Goal: Find specific page/section: Find specific page/section

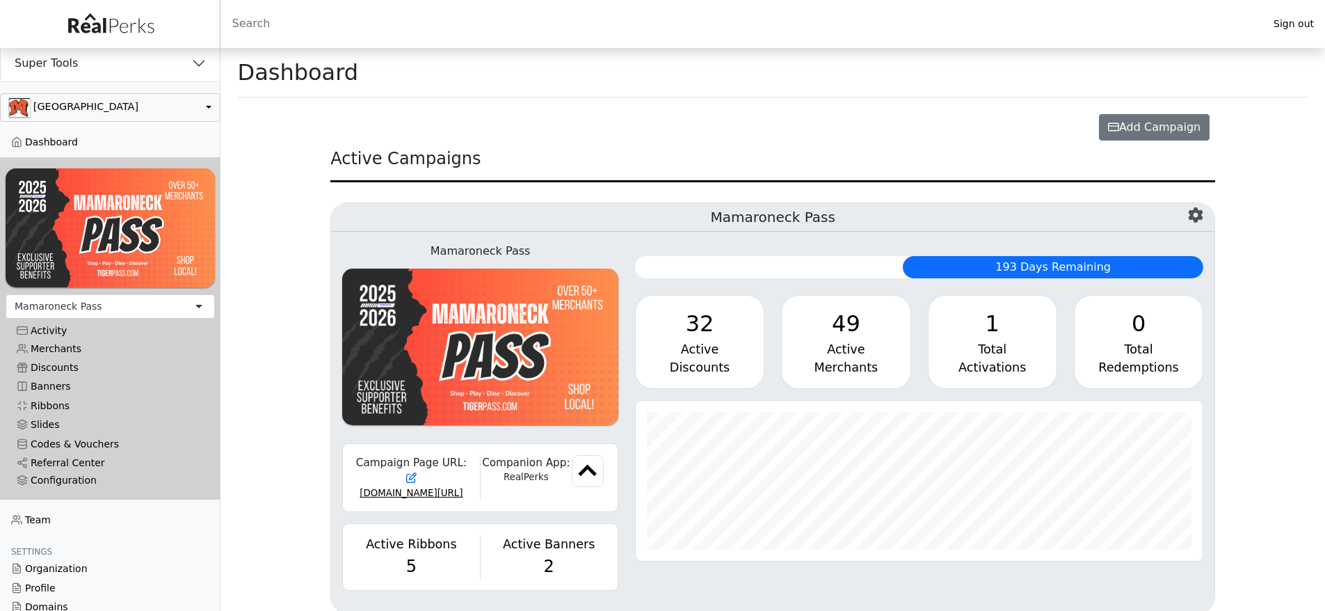
scroll to position [160, 568]
click at [138, 72] on button "Super Tools" at bounding box center [110, 63] width 219 height 36
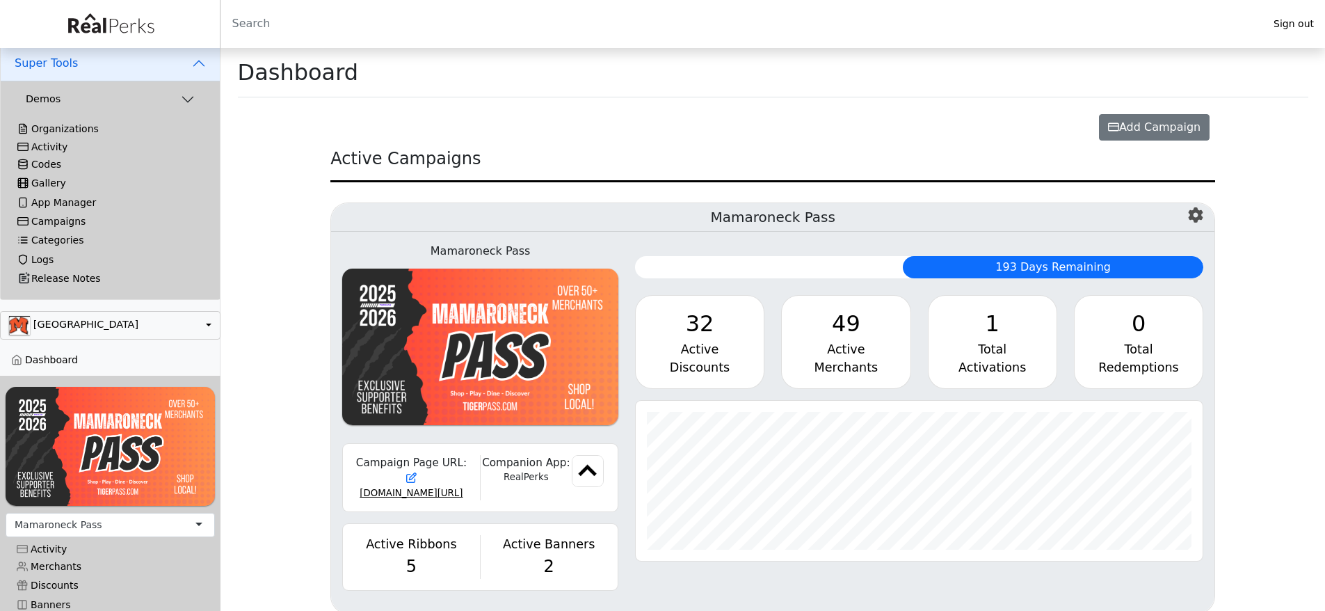
click at [67, 149] on div "Activity" at bounding box center [110, 147] width 186 height 12
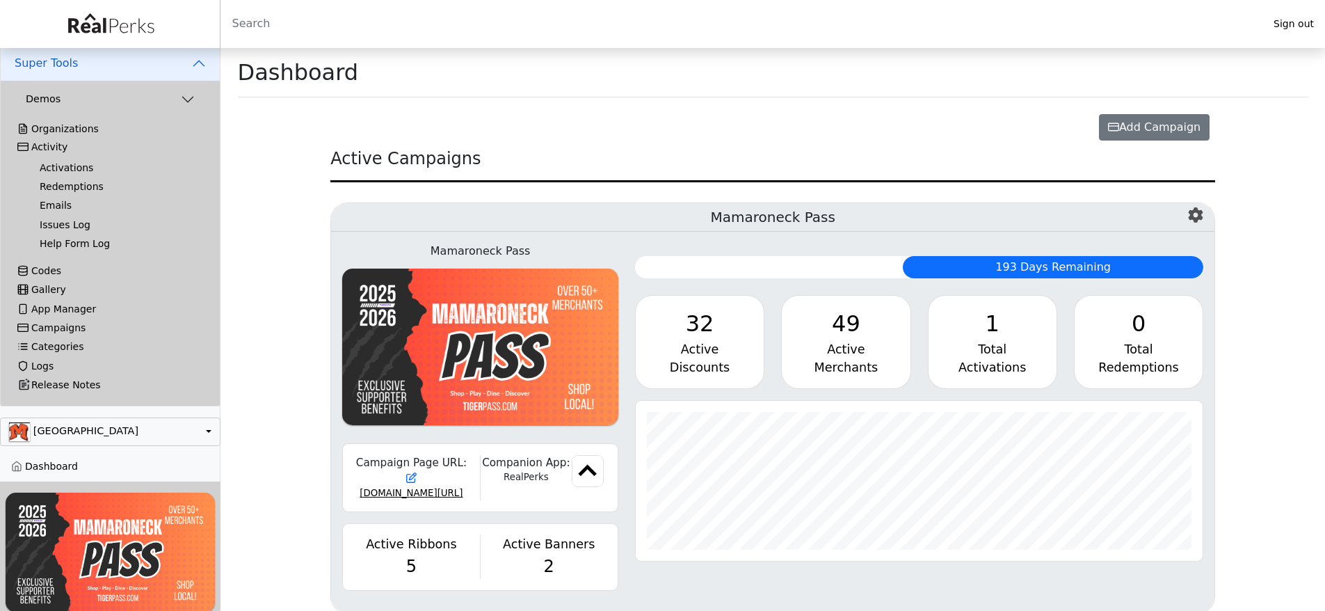
click at [81, 170] on link "Activations" at bounding box center [116, 168] width 175 height 19
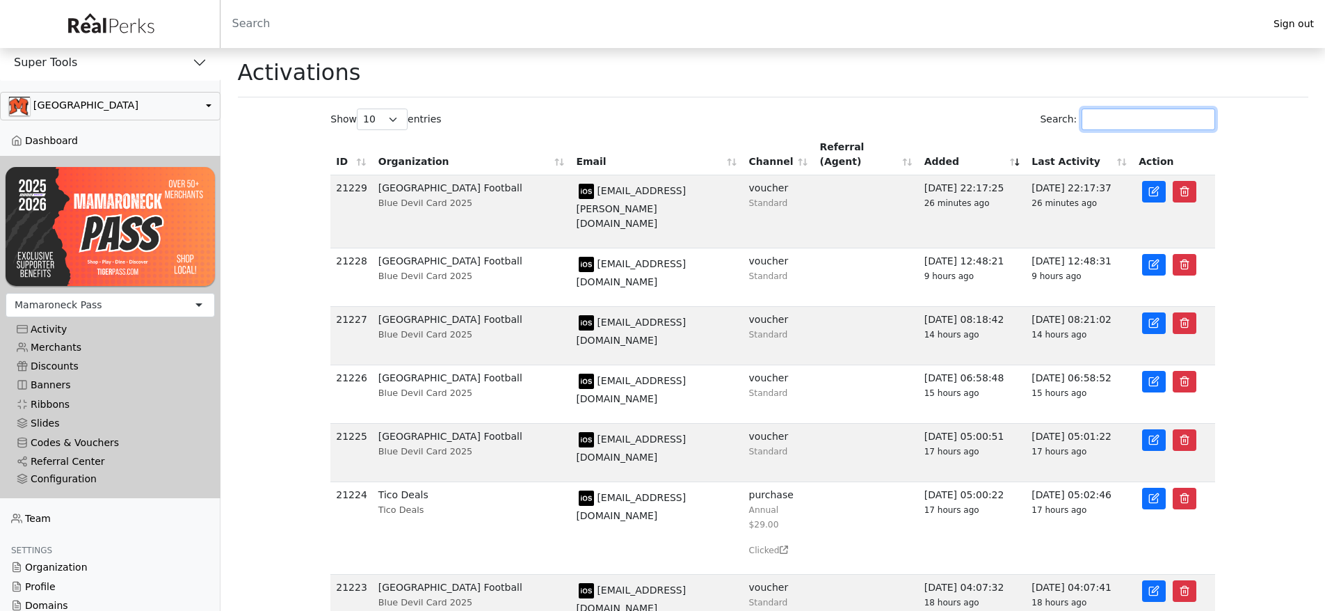
click at [1143, 121] on input "Search:" at bounding box center [1148, 119] width 134 height 22
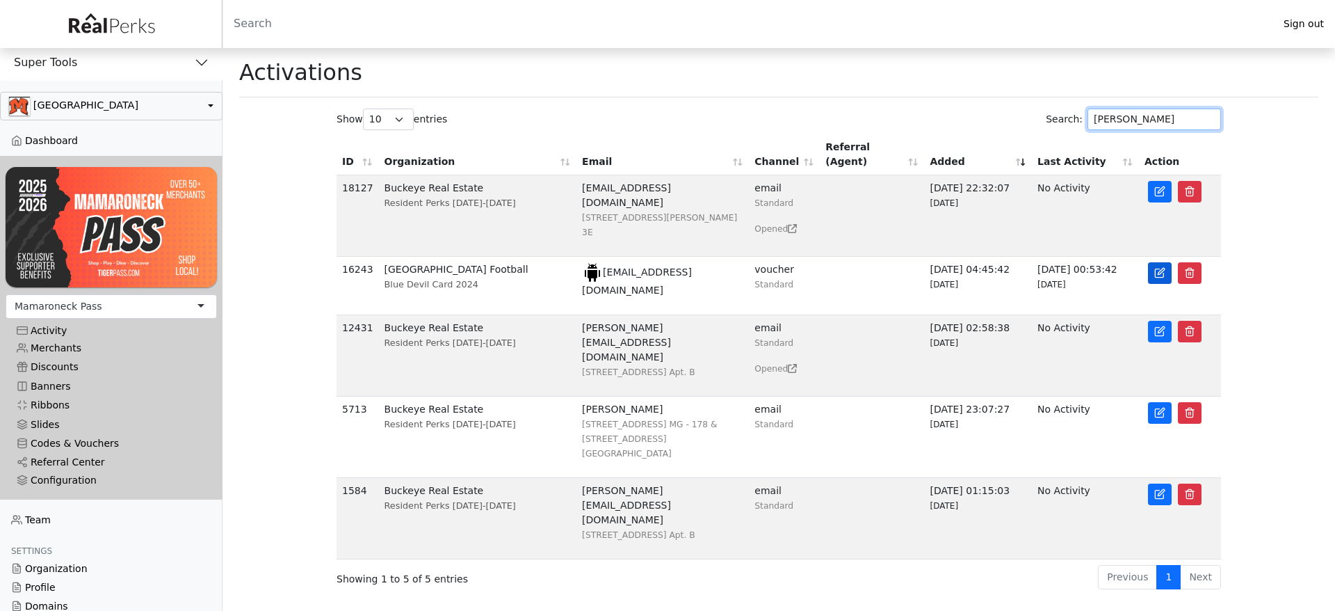
type input "saylor"
click at [1161, 267] on icon at bounding box center [1160, 272] width 11 height 11
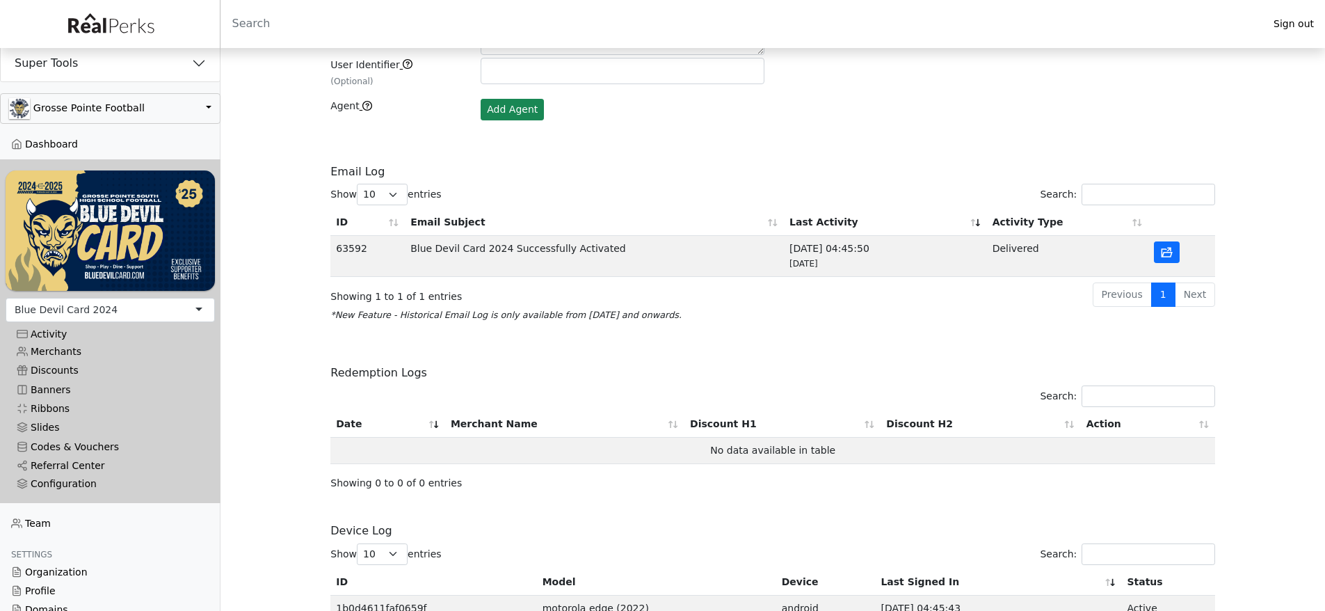
scroll to position [501, 0]
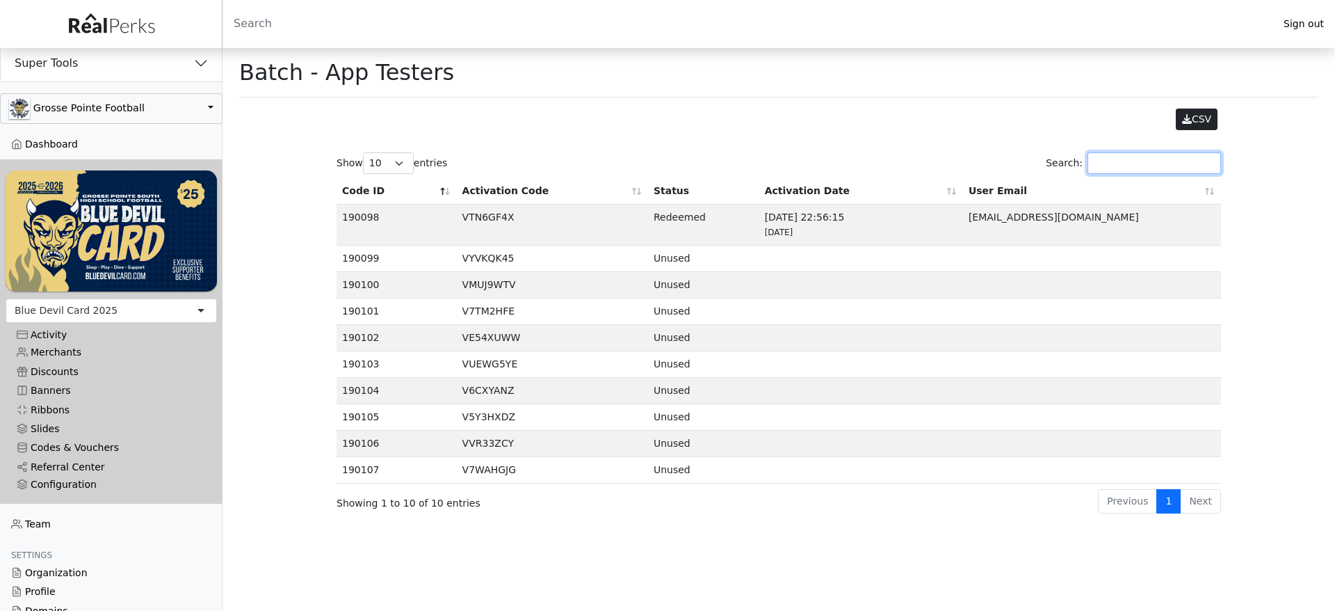
click at [1144, 163] on input "Search:" at bounding box center [1155, 163] width 134 height 22
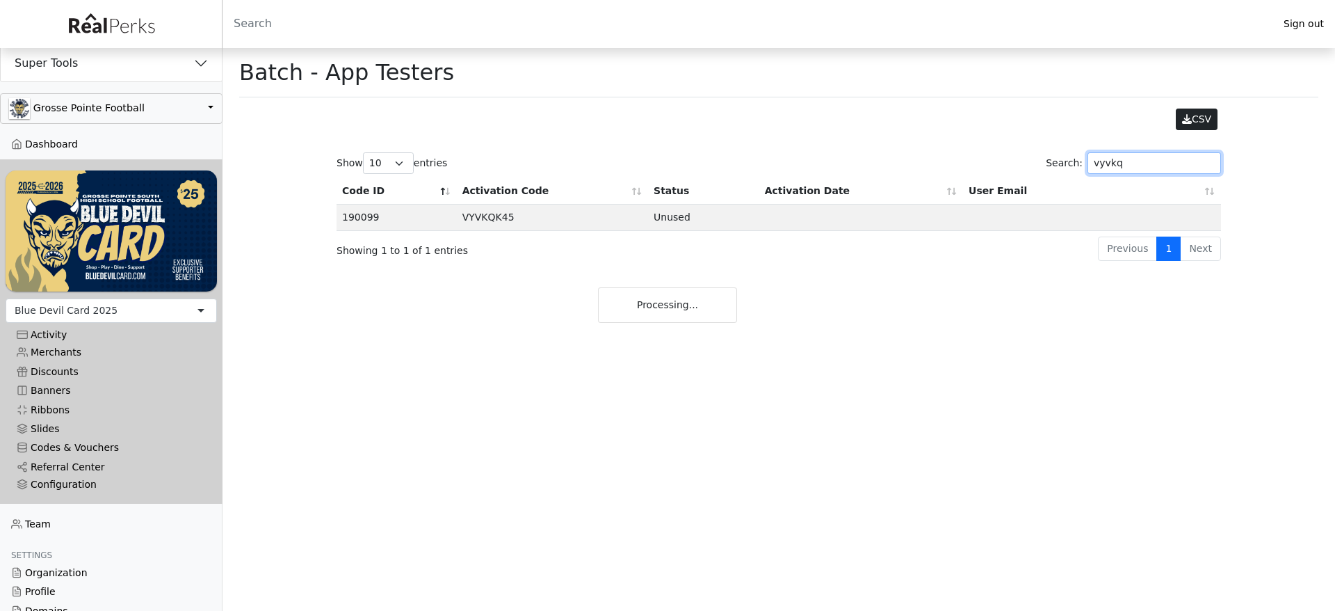
type input "vyvkqk"
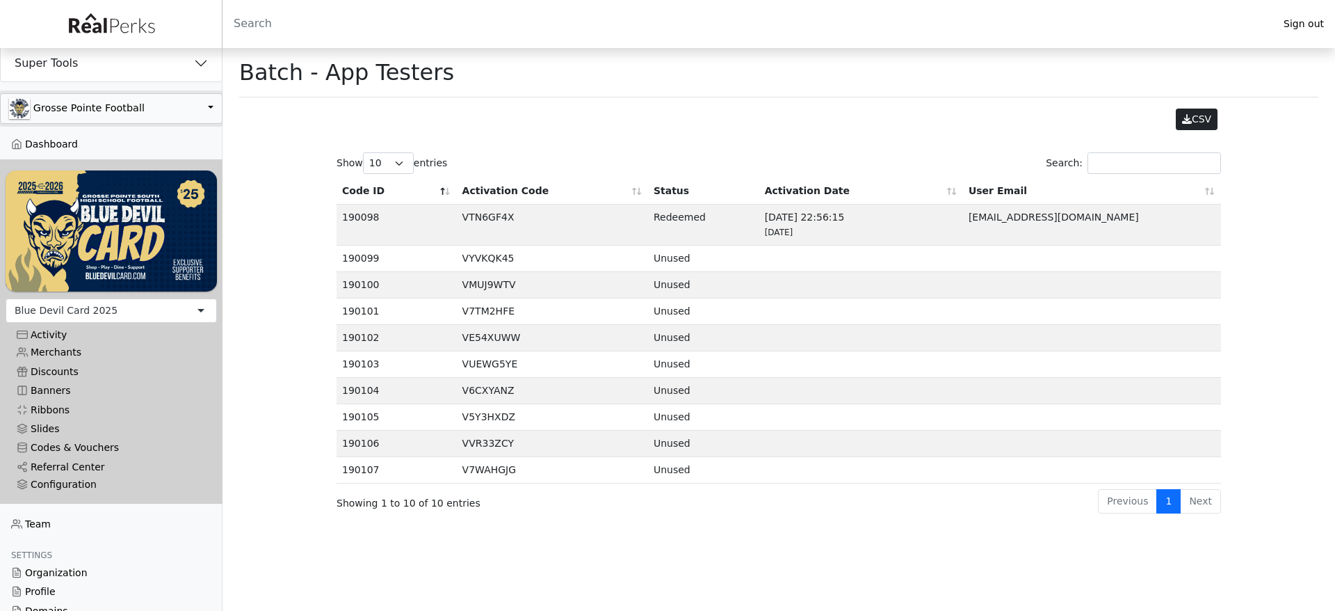
click at [104, 111] on button "Grosse Pointe Football" at bounding box center [111, 108] width 223 height 31
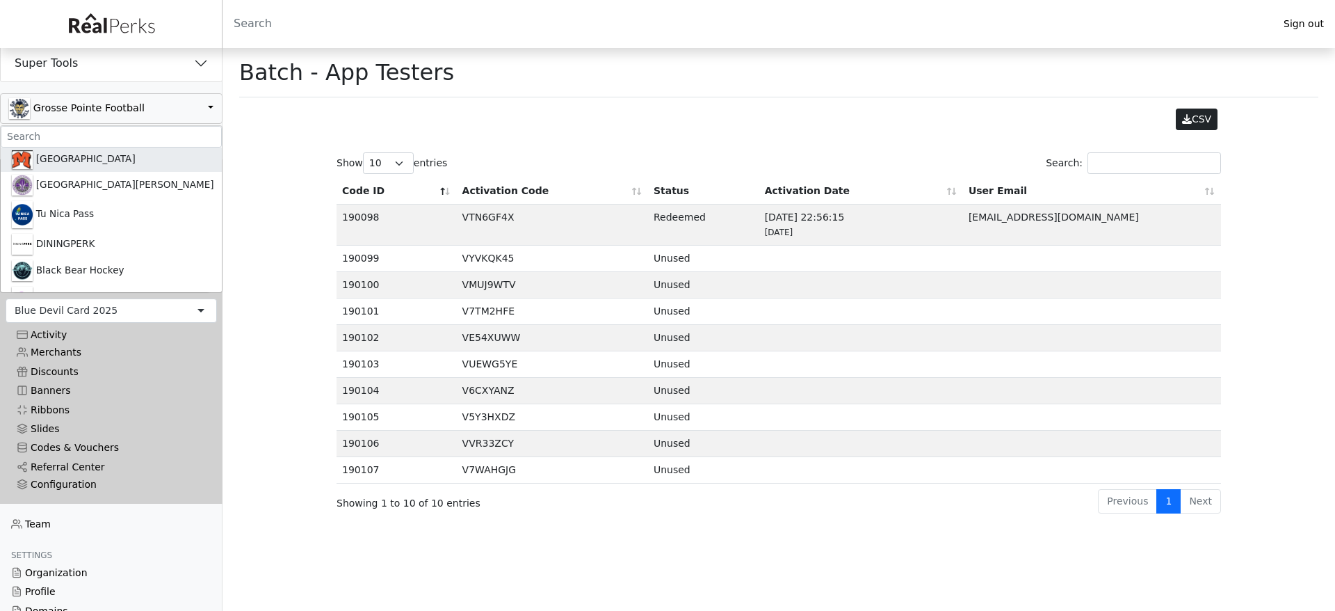
click at [110, 162] on link "[GEOGRAPHIC_DATA]" at bounding box center [111, 159] width 221 height 24
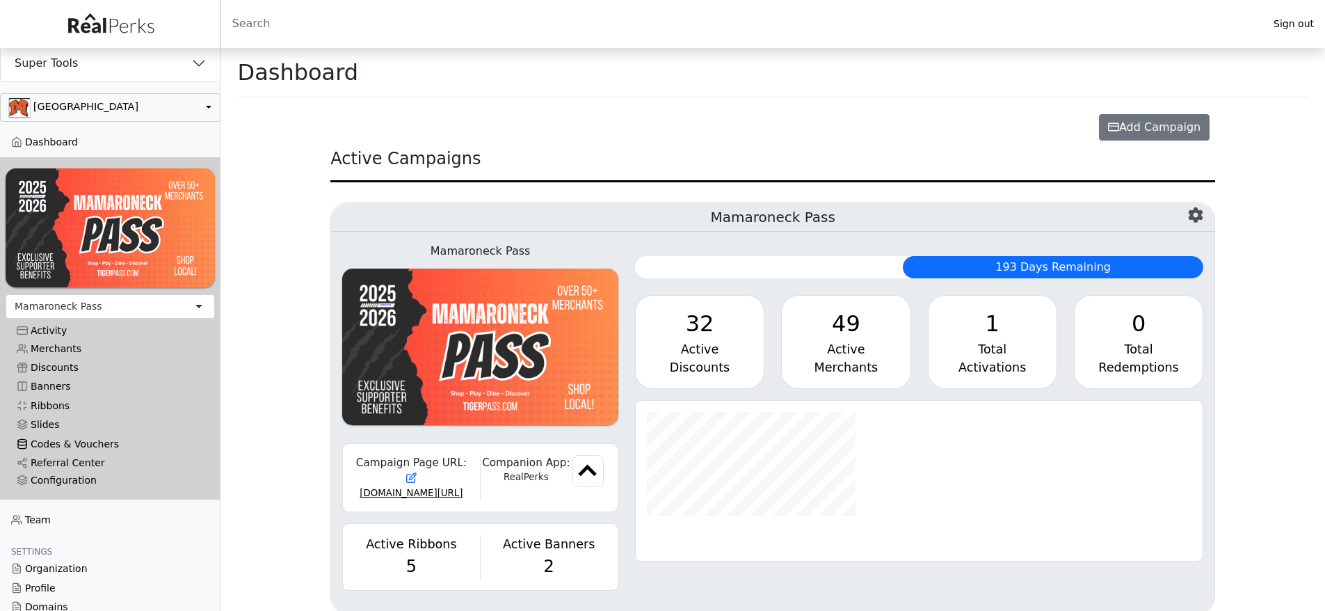
scroll to position [160, 568]
click at [81, 440] on link "Codes & Vouchers" at bounding box center [110, 443] width 209 height 19
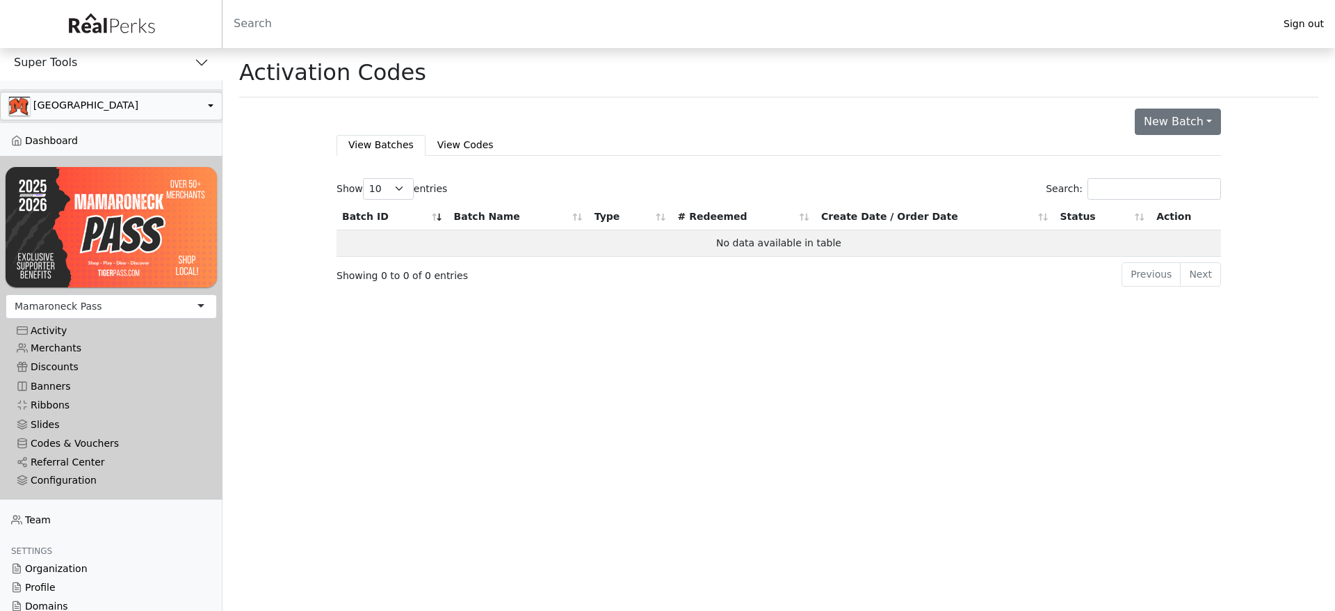
click at [141, 105] on button "button" at bounding box center [111, 106] width 223 height 29
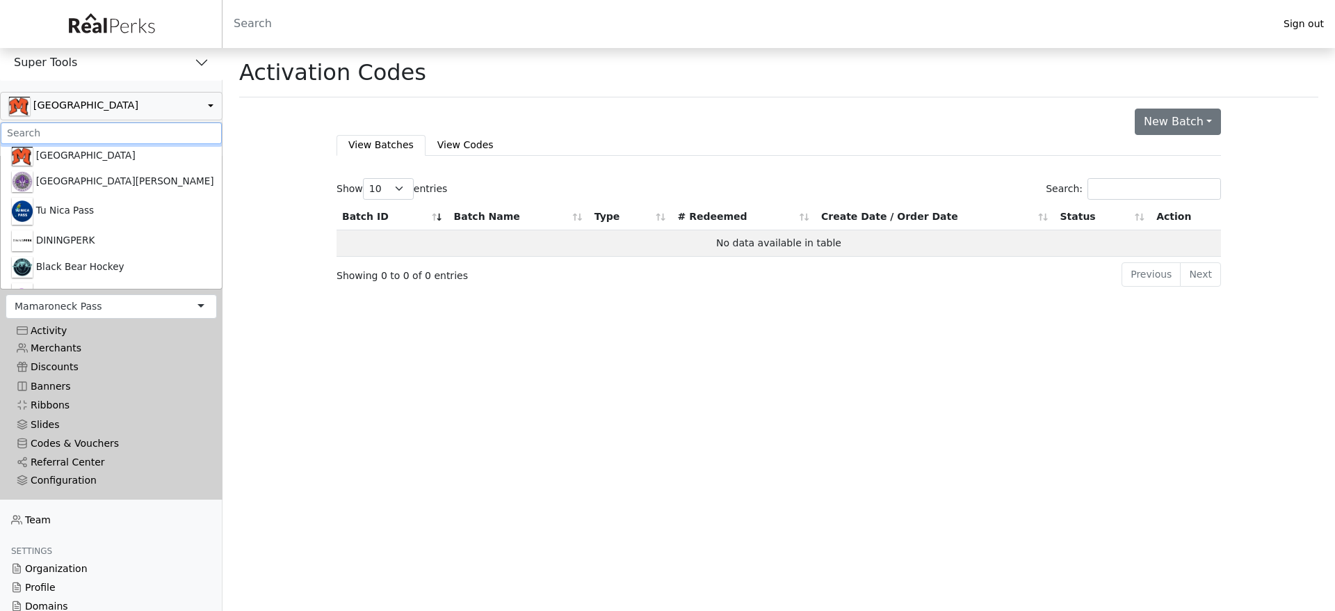
click at [132, 124] on input ".form-control-sm" at bounding box center [111, 133] width 221 height 22
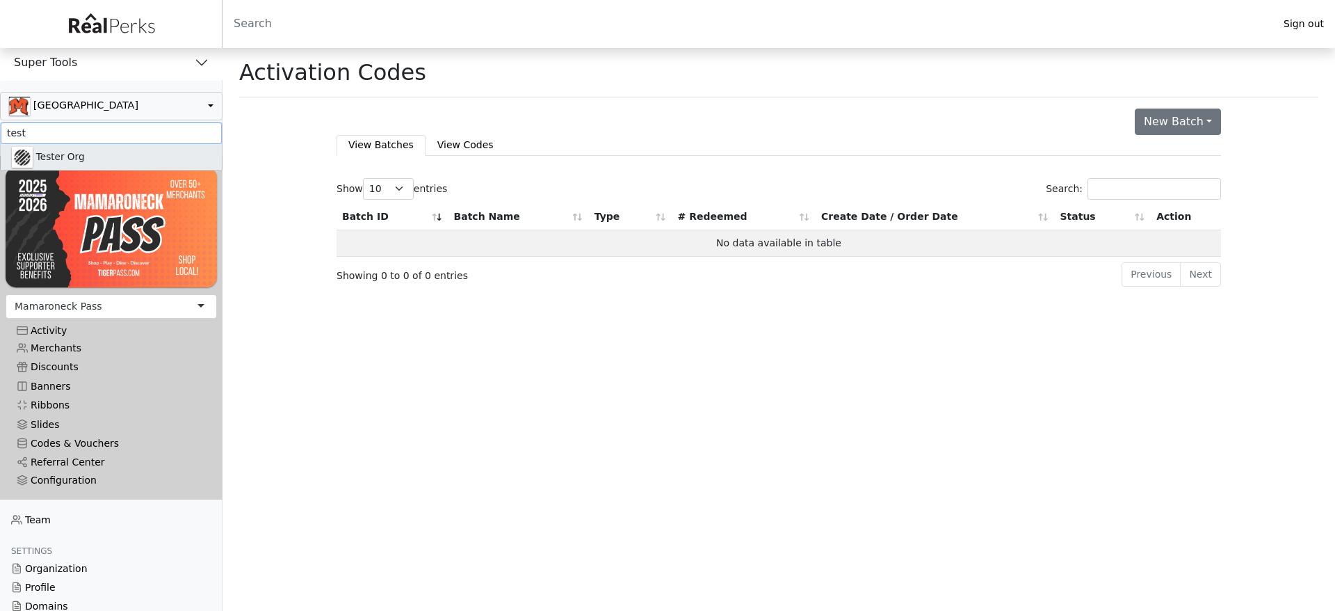
type input "test"
click at [99, 163] on link "Tester Org" at bounding box center [111, 157] width 221 height 26
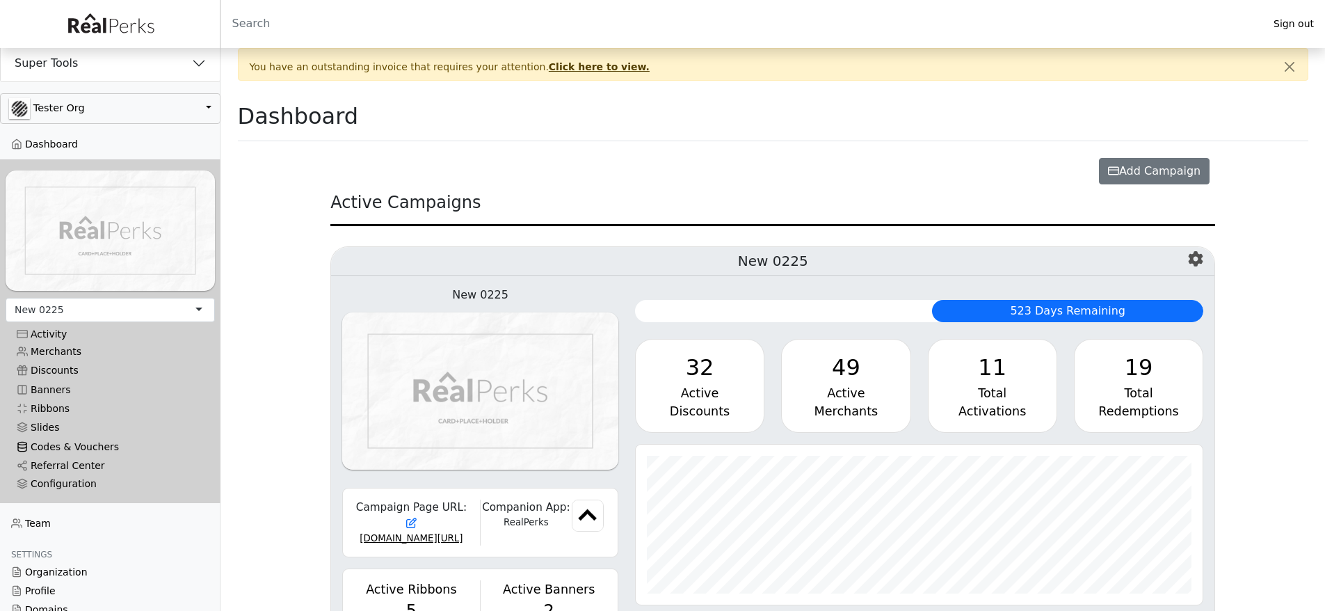
click at [78, 438] on link "Codes & Vouchers" at bounding box center [110, 446] width 209 height 19
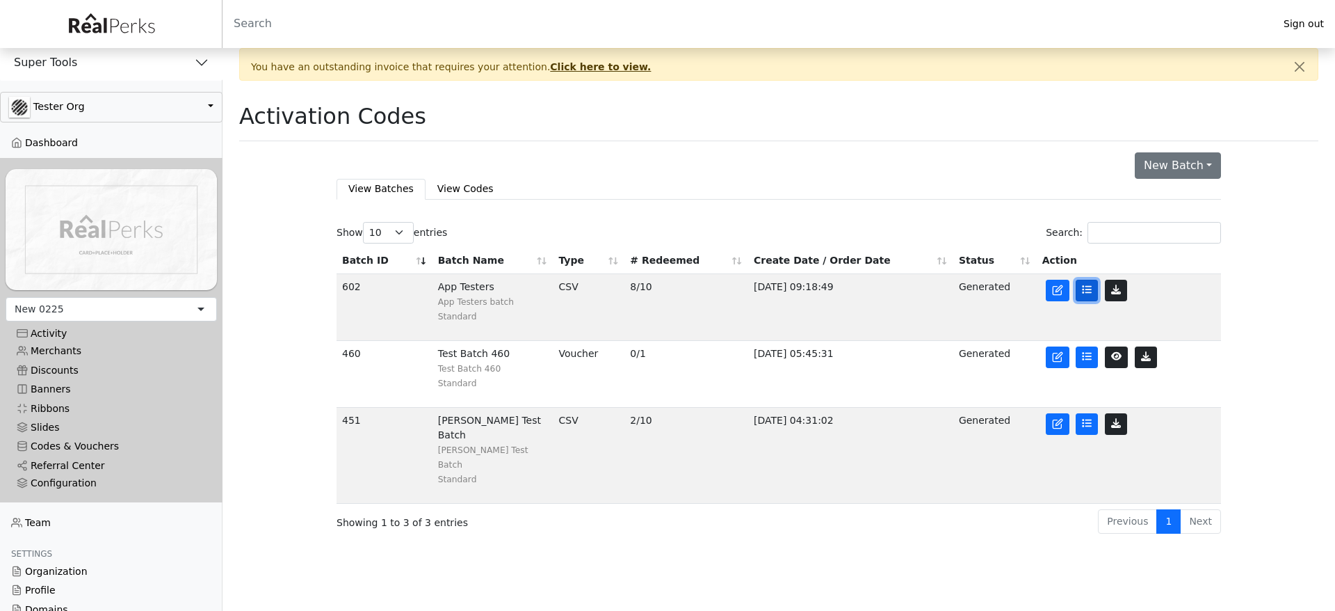
click at [1082, 291] on icon at bounding box center [1087, 289] width 10 height 10
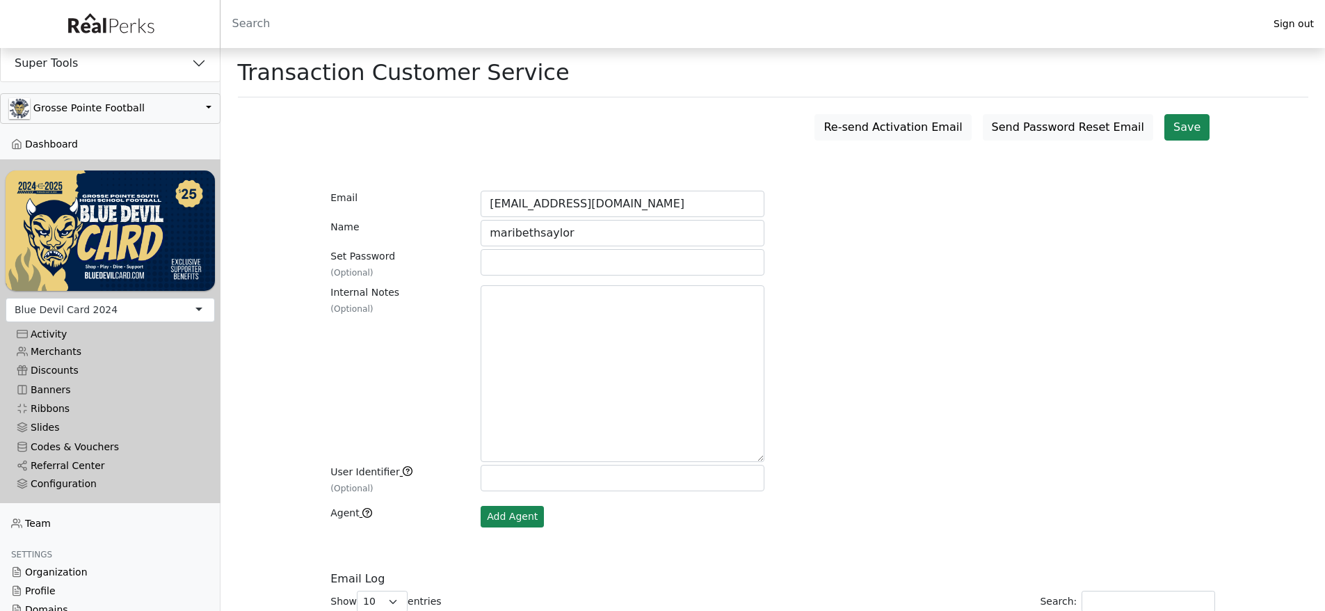
scroll to position [501, 0]
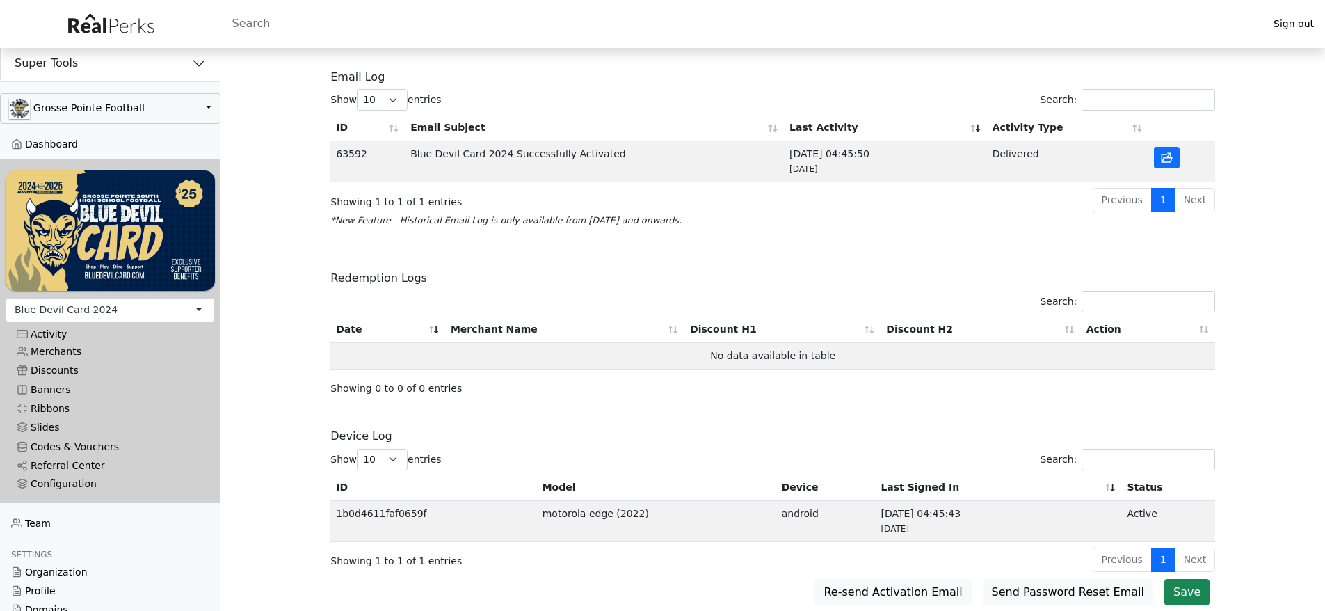
click at [99, 71] on button "Super Tools" at bounding box center [110, 63] width 219 height 36
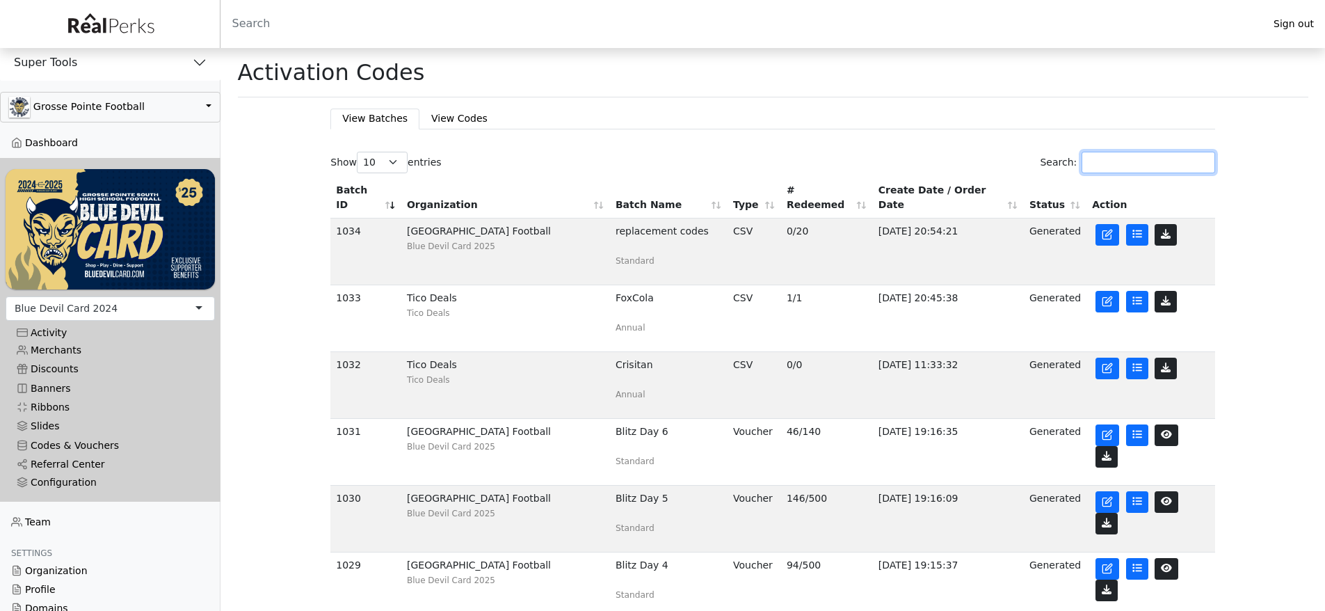
click at [1159, 168] on input "Search:" at bounding box center [1148, 163] width 134 height 22
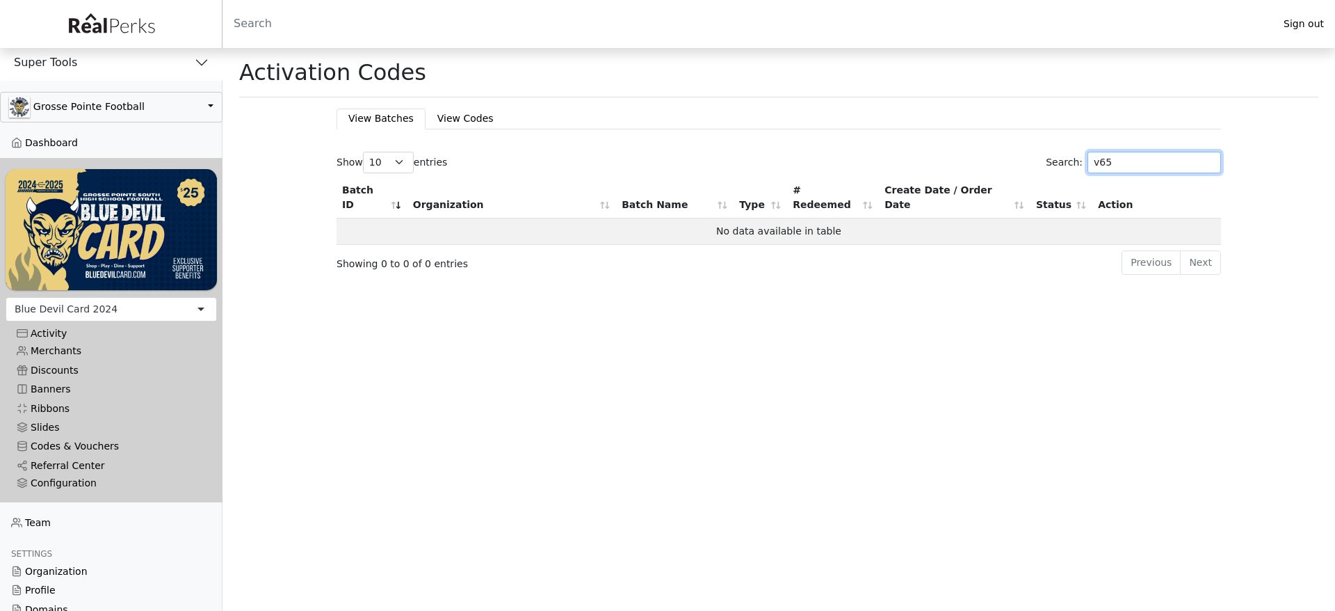
type input "v65"
click at [463, 103] on main "Activation Codes Redemptions Log Date Merchant Name Discount H1 Discount H2 Act…" at bounding box center [779, 162] width 1113 height 228
click at [464, 127] on link "View Codes" at bounding box center [466, 118] width 80 height 20
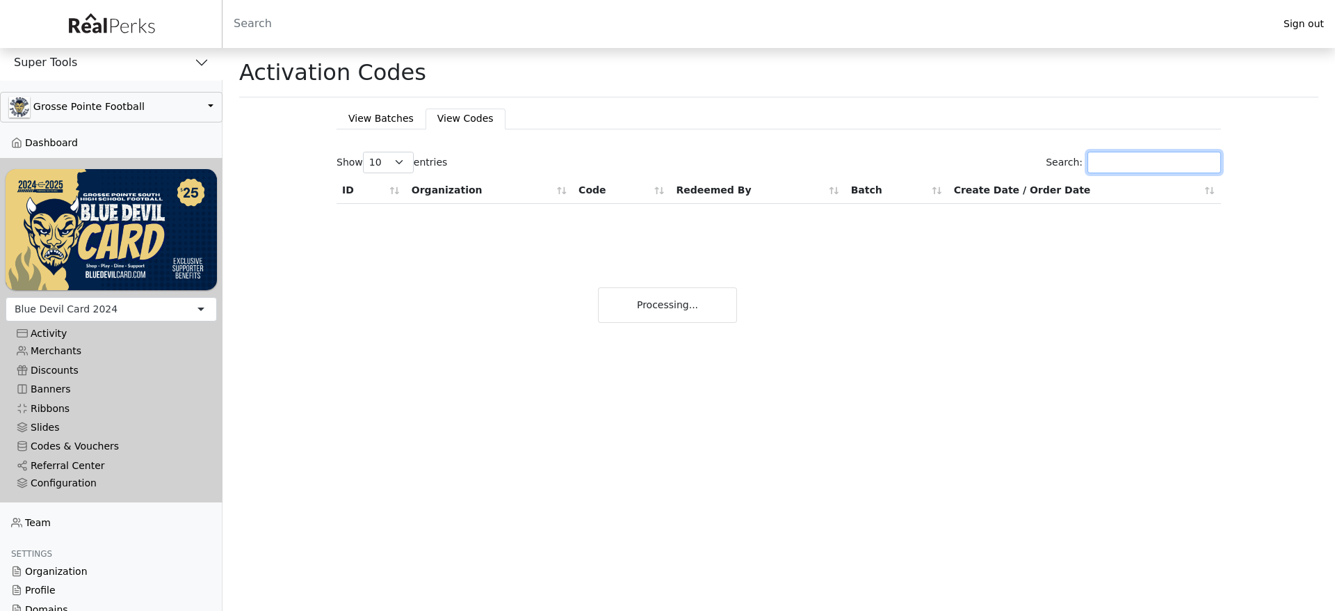
click at [1136, 166] on input "Search:" at bounding box center [1155, 163] width 134 height 22
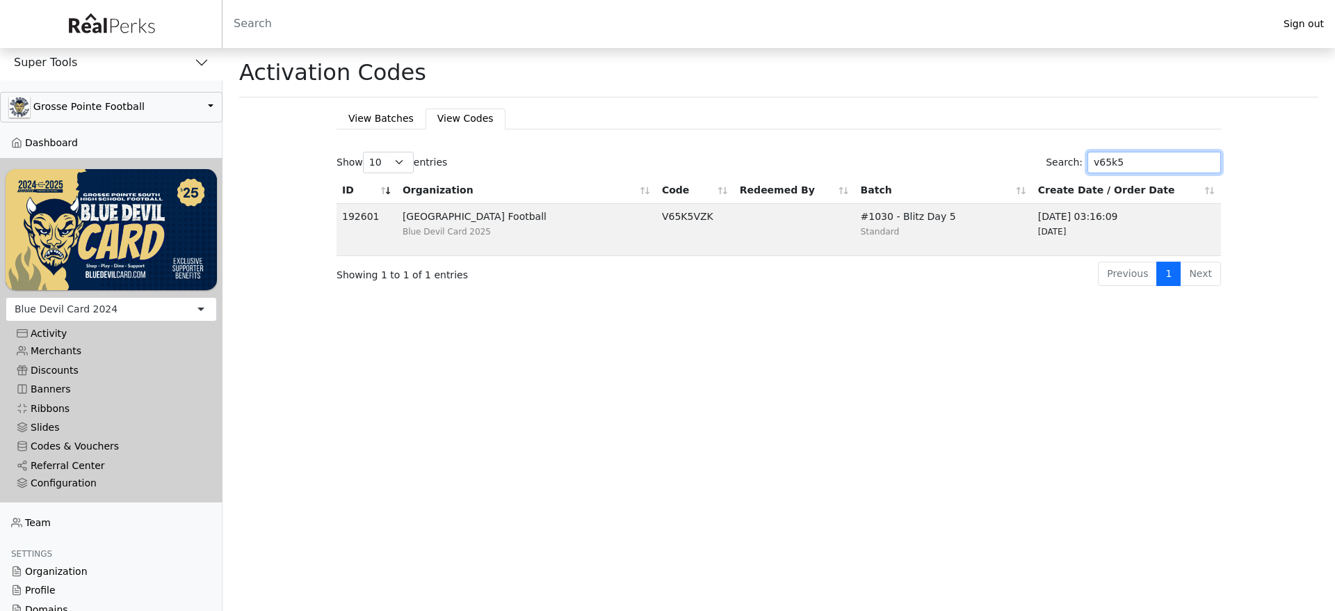
type input "v65k5"
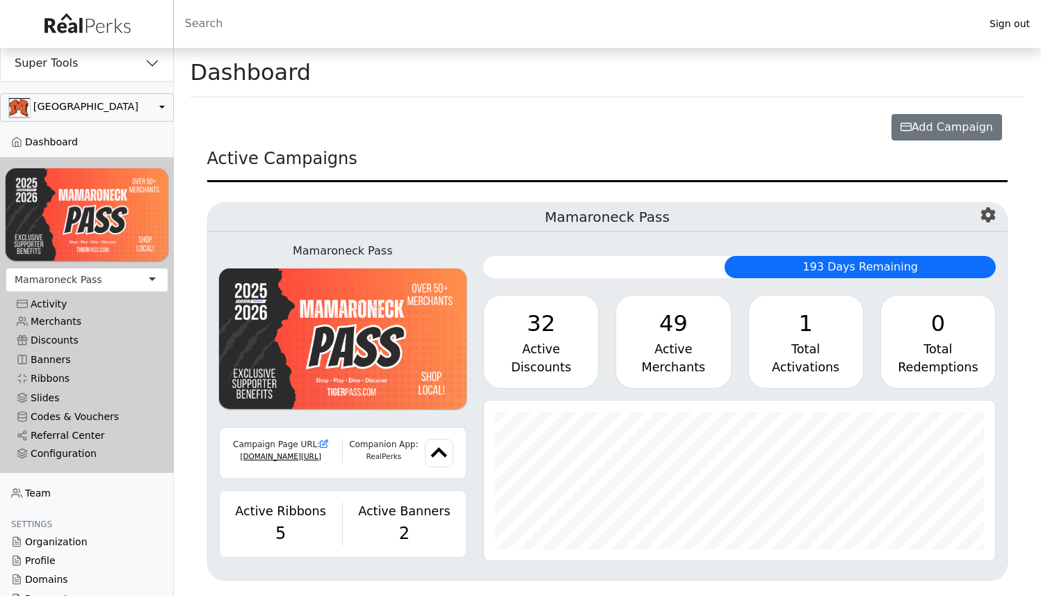
scroll to position [160, 511]
click at [84, 104] on button "button" at bounding box center [87, 107] width 174 height 29
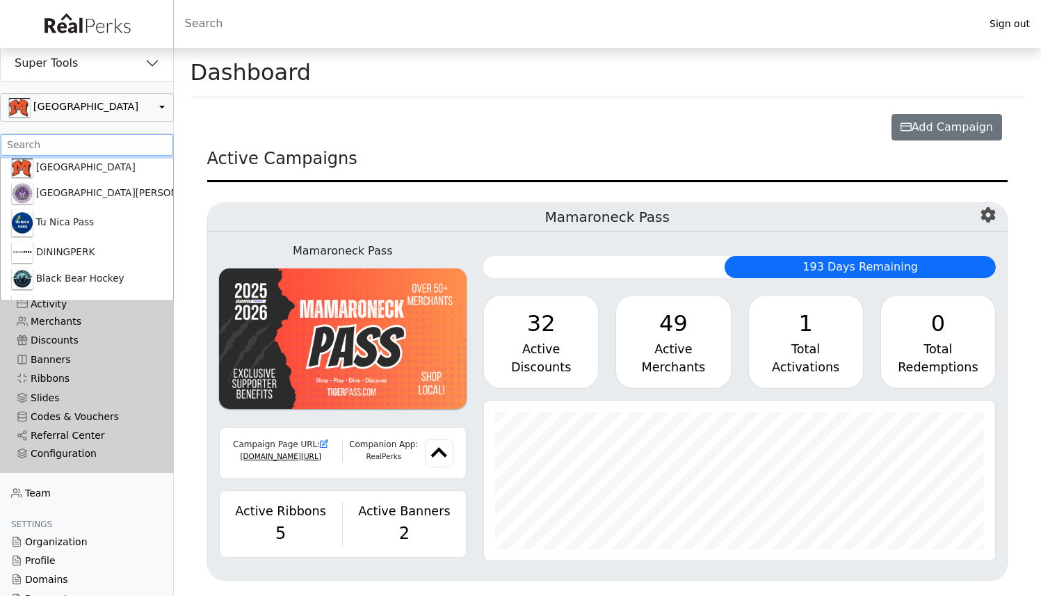
click at [72, 151] on input ".form-control-sm" at bounding box center [87, 145] width 172 height 22
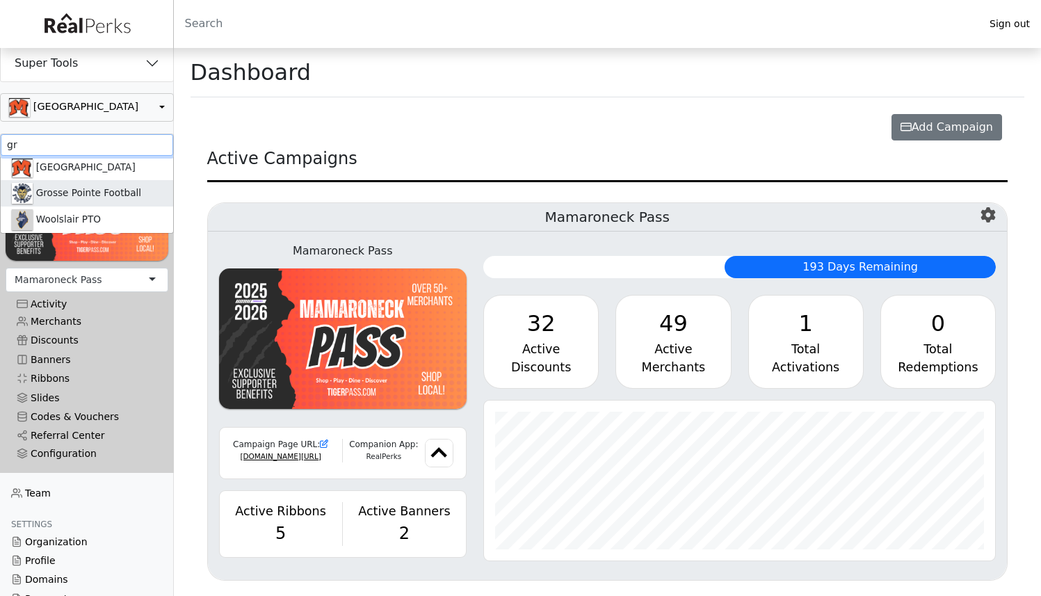
type input "gr"
click at [67, 191] on link "Grosse Pointe Football" at bounding box center [87, 193] width 172 height 26
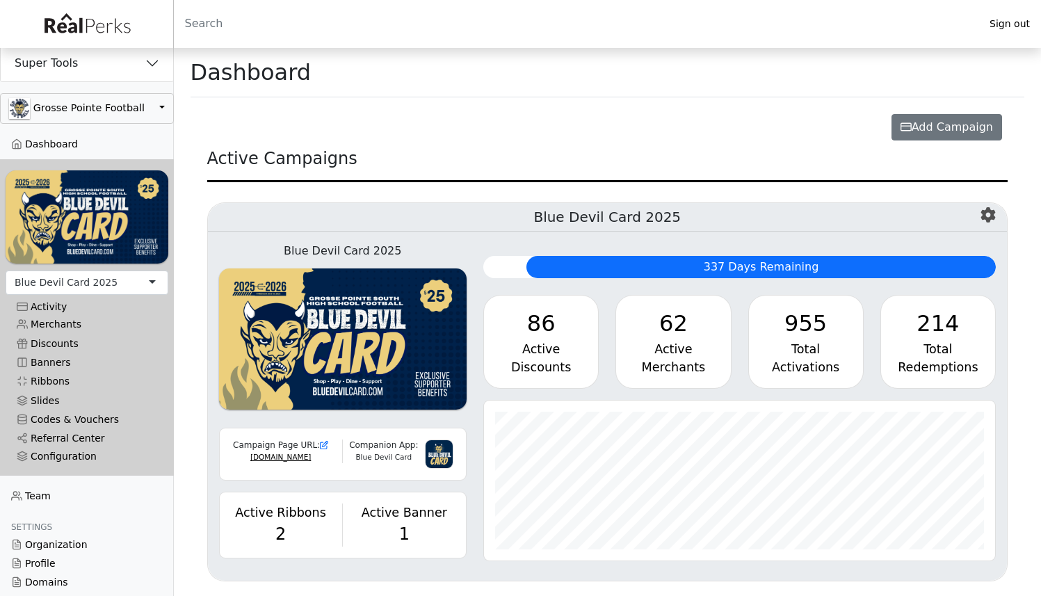
scroll to position [160, 511]
click at [69, 321] on link "Merchants" at bounding box center [87, 324] width 163 height 19
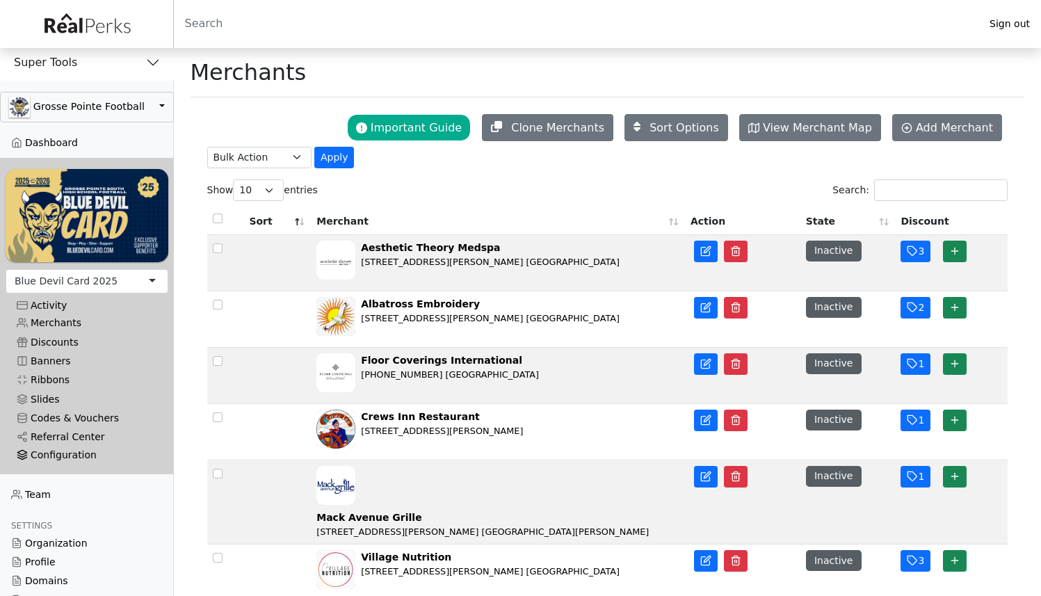
click at [54, 449] on div "Configuration" at bounding box center [87, 455] width 140 height 12
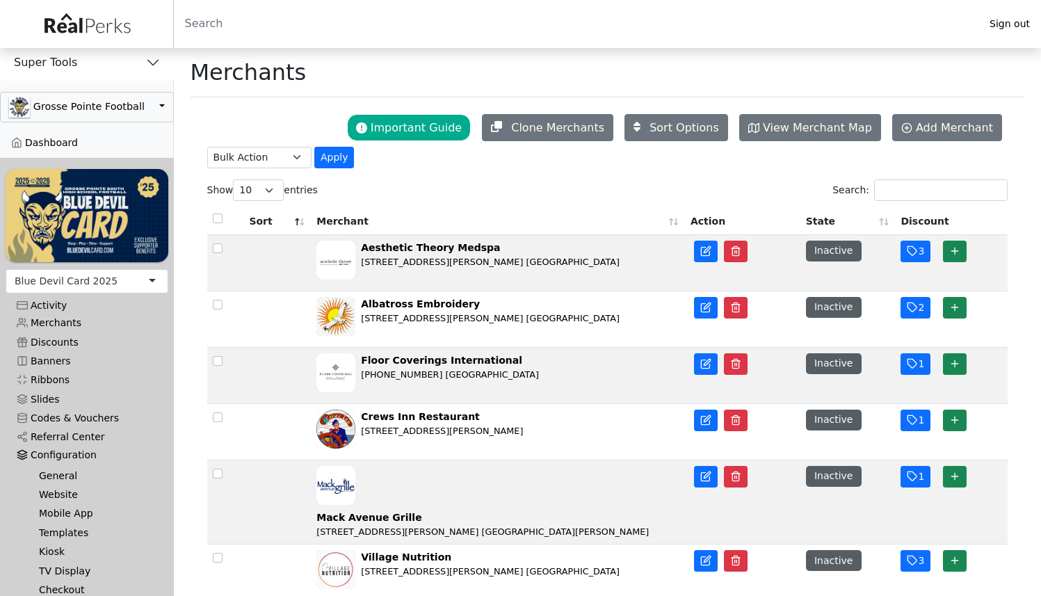
click at [58, 473] on link "General" at bounding box center [92, 476] width 129 height 19
